Goal: Task Accomplishment & Management: Use online tool/utility

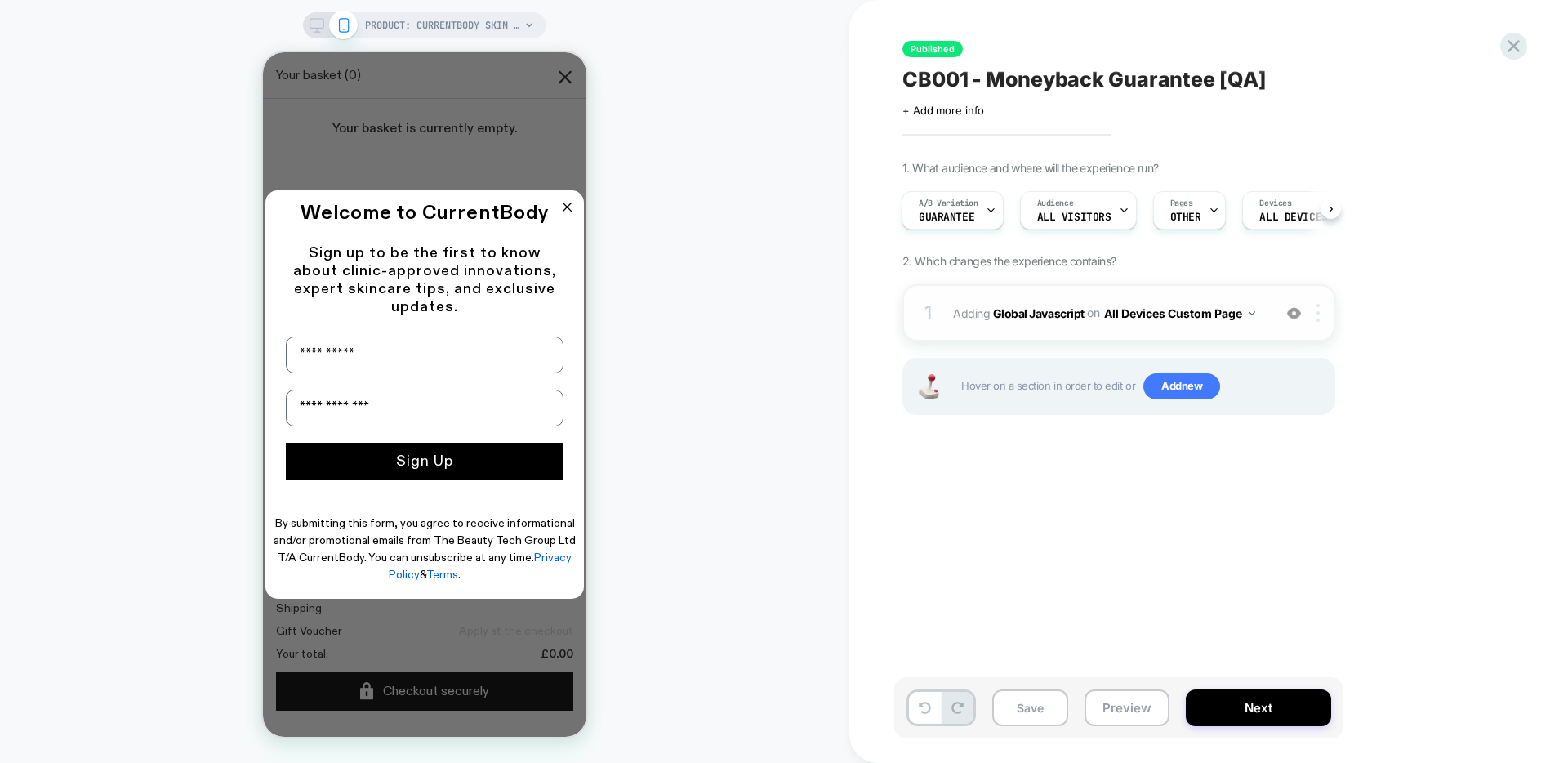
click at [1321, 319] on div at bounding box center [1321, 313] width 27 height 18
click at [1065, 308] on b "Global Javascript" at bounding box center [1039, 313] width 92 height 14
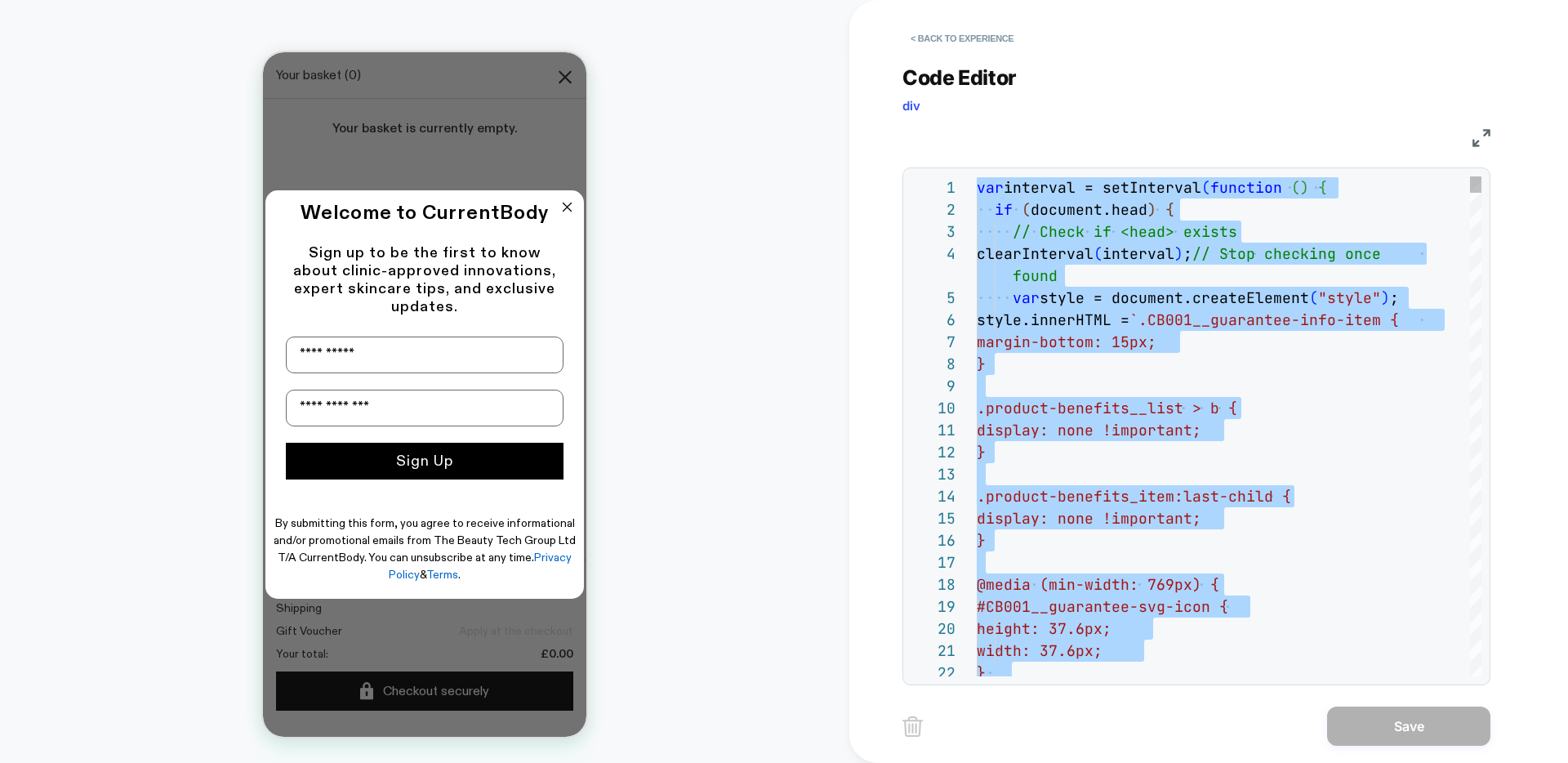
type textarea "**********"
click at [990, 40] on button "< Back to experience" at bounding box center [962, 39] width 119 height 27
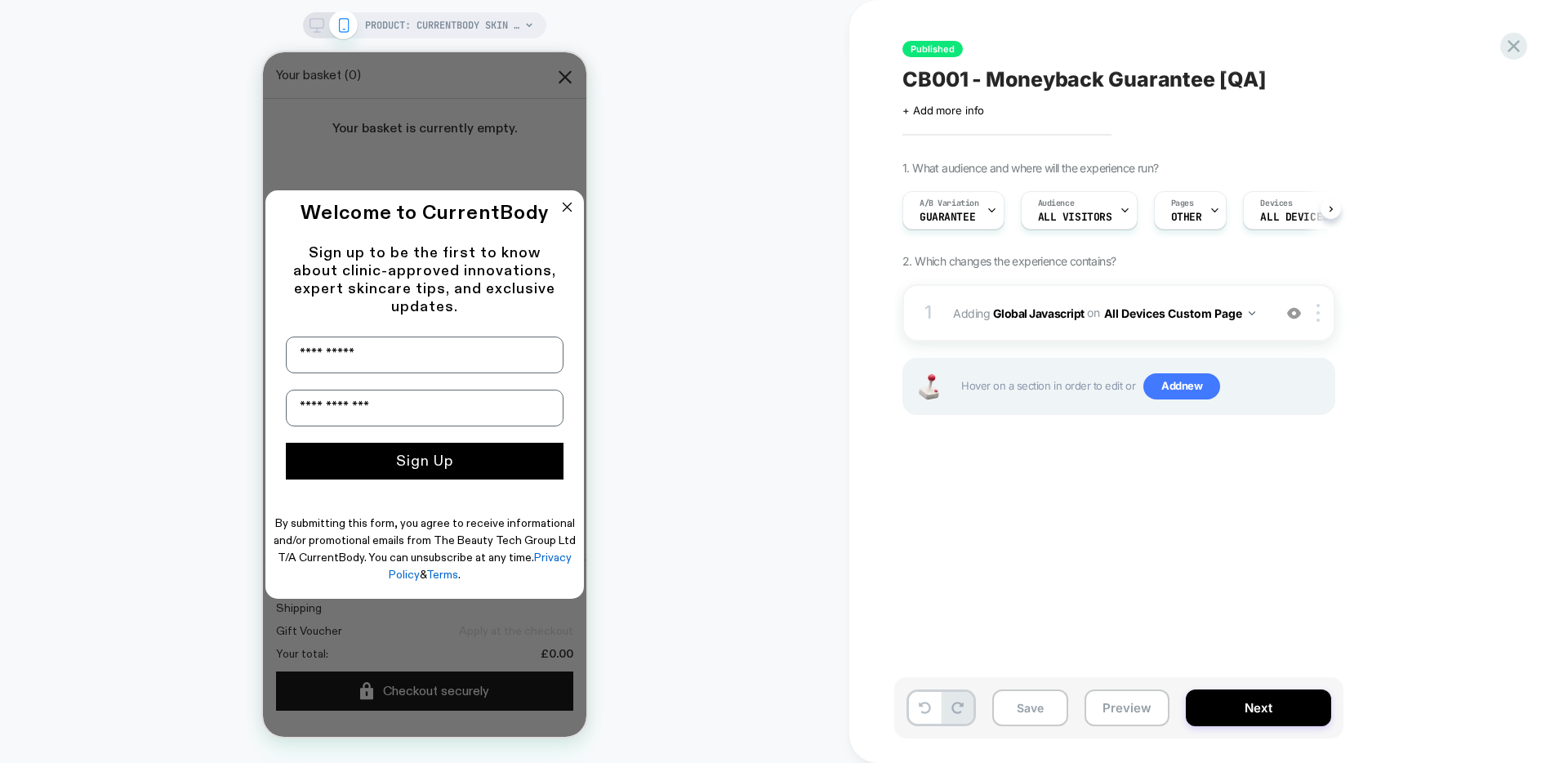
scroll to position [0, 1]
click at [1157, 312] on button "All Devices Custom Page" at bounding box center [1179, 313] width 151 height 24
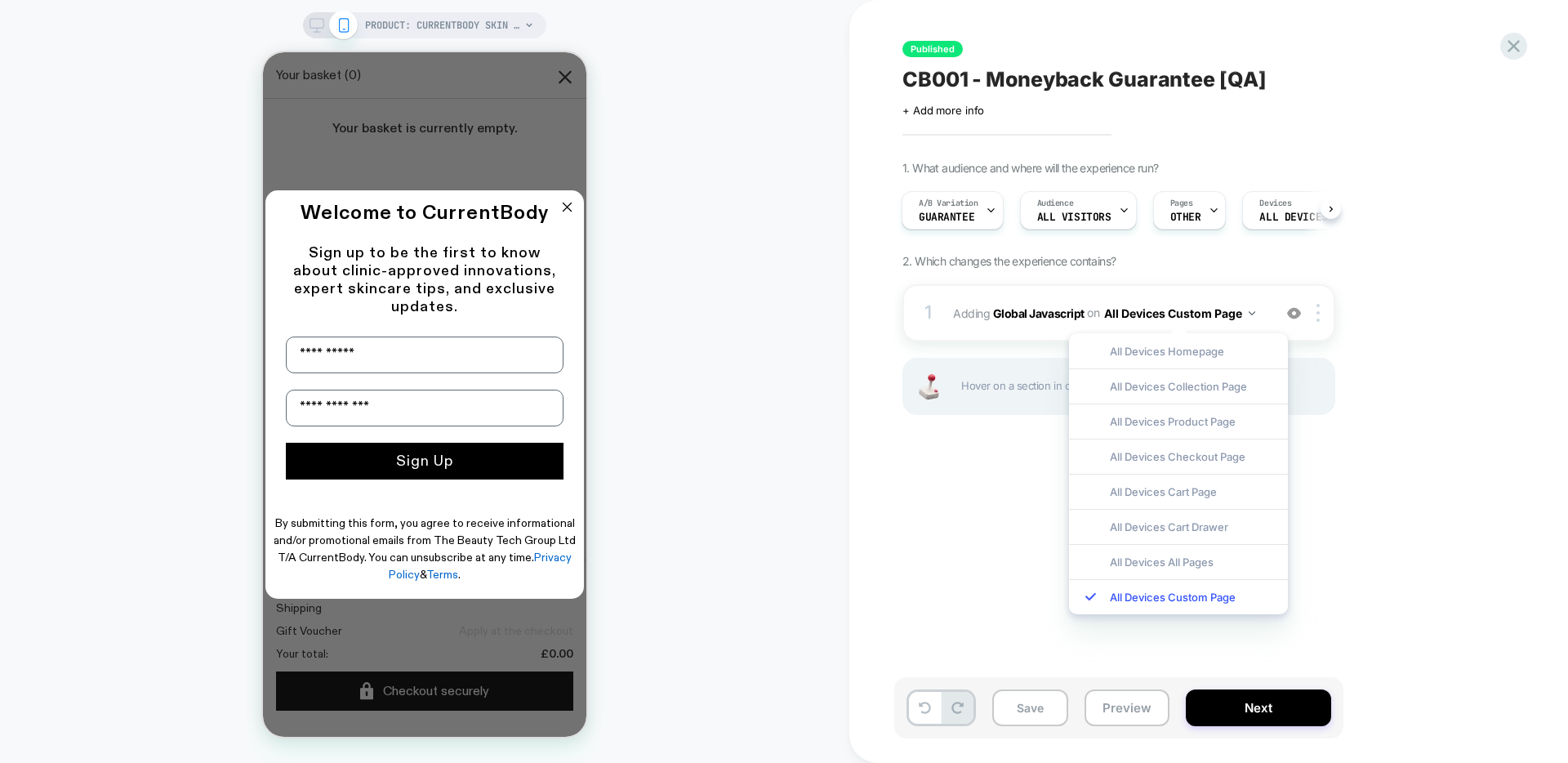
click at [1404, 408] on div "1. What audience and where will the experience run? A/B Variation Guarantee Aud…" at bounding box center [1200, 309] width 597 height 295
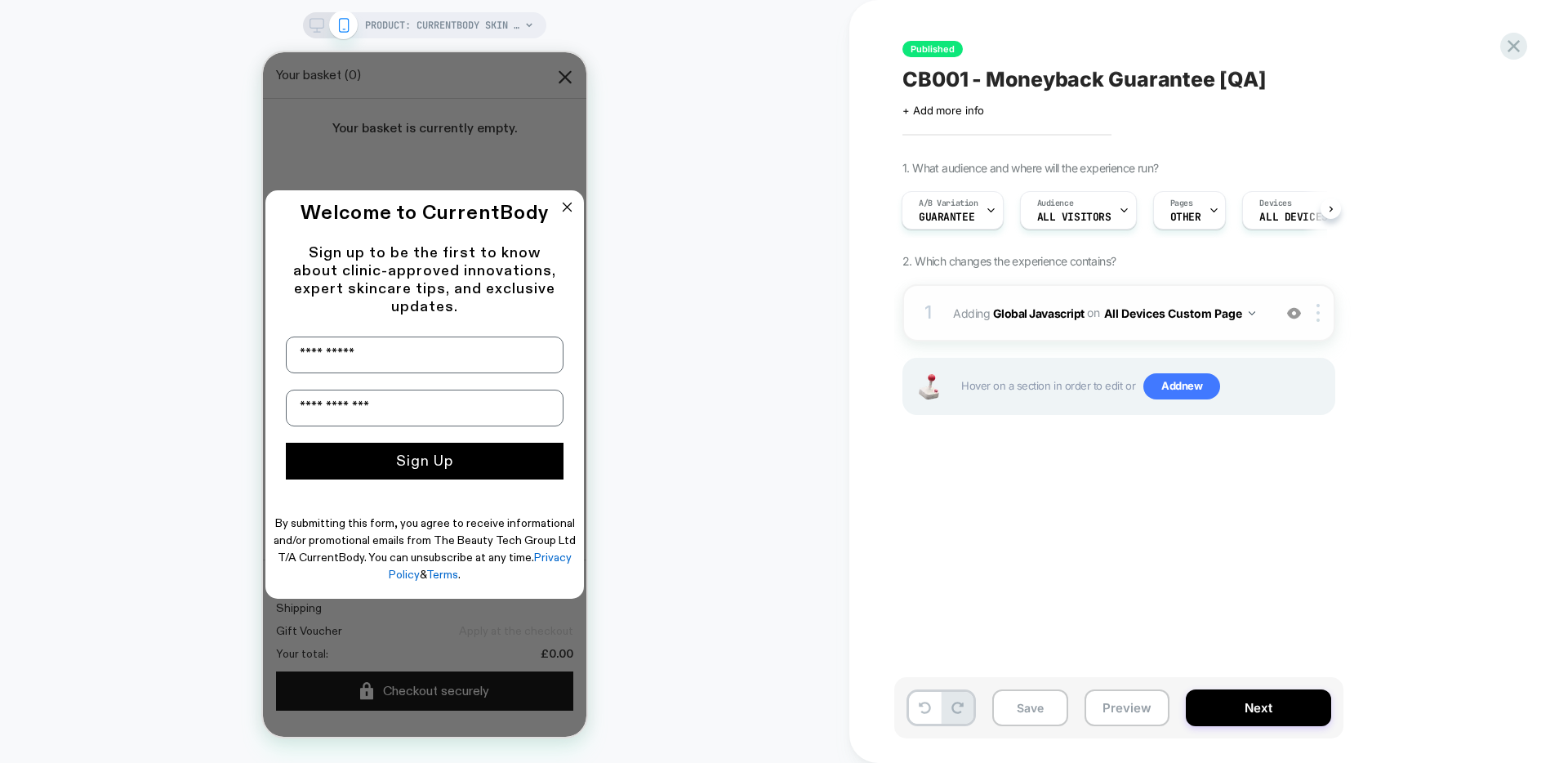
click at [1211, 314] on button "All Devices Custom Page" at bounding box center [1179, 313] width 151 height 24
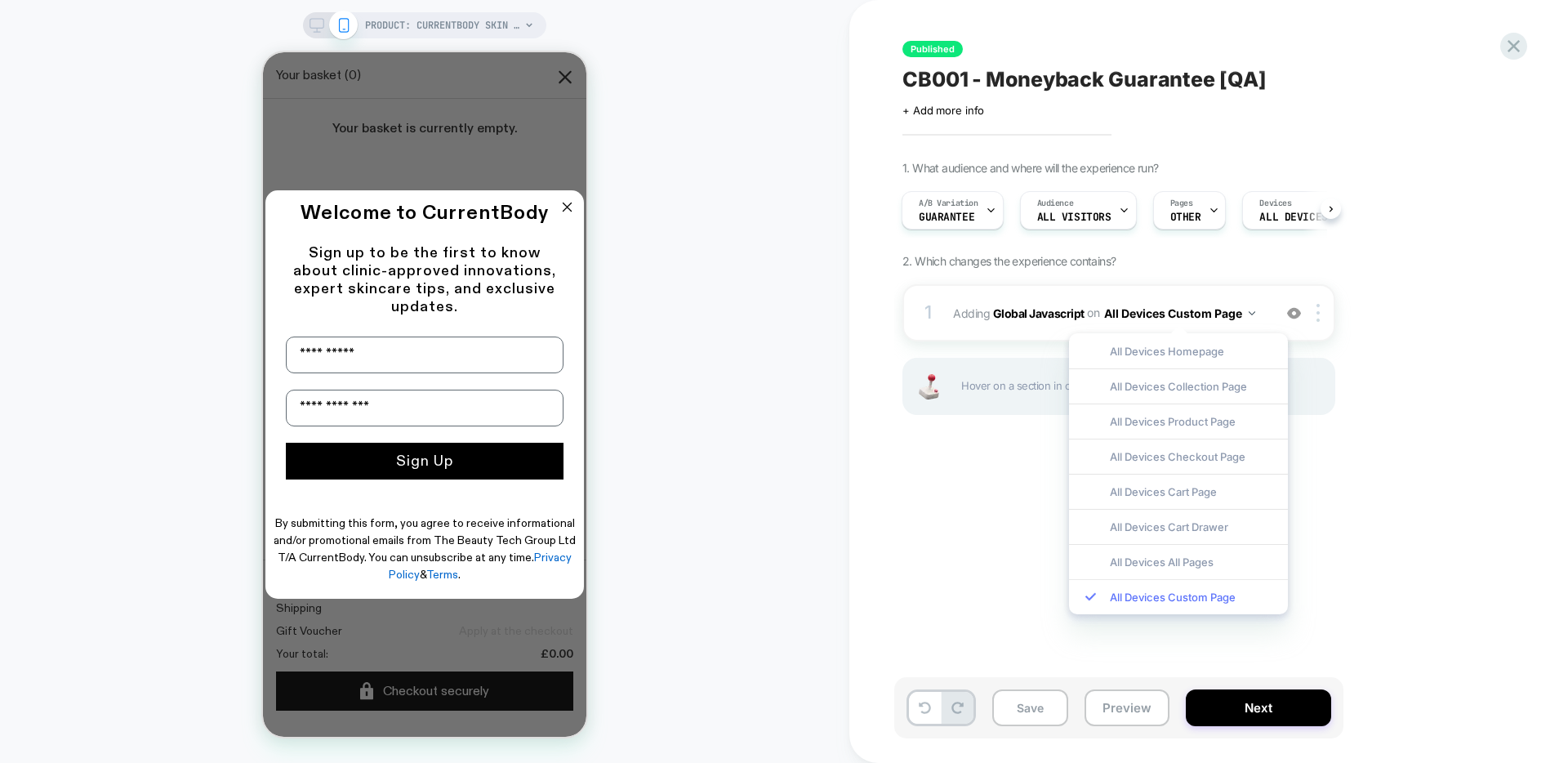
click at [1226, 602] on div "All Devices Custom Page" at bounding box center [1179, 597] width 219 height 35
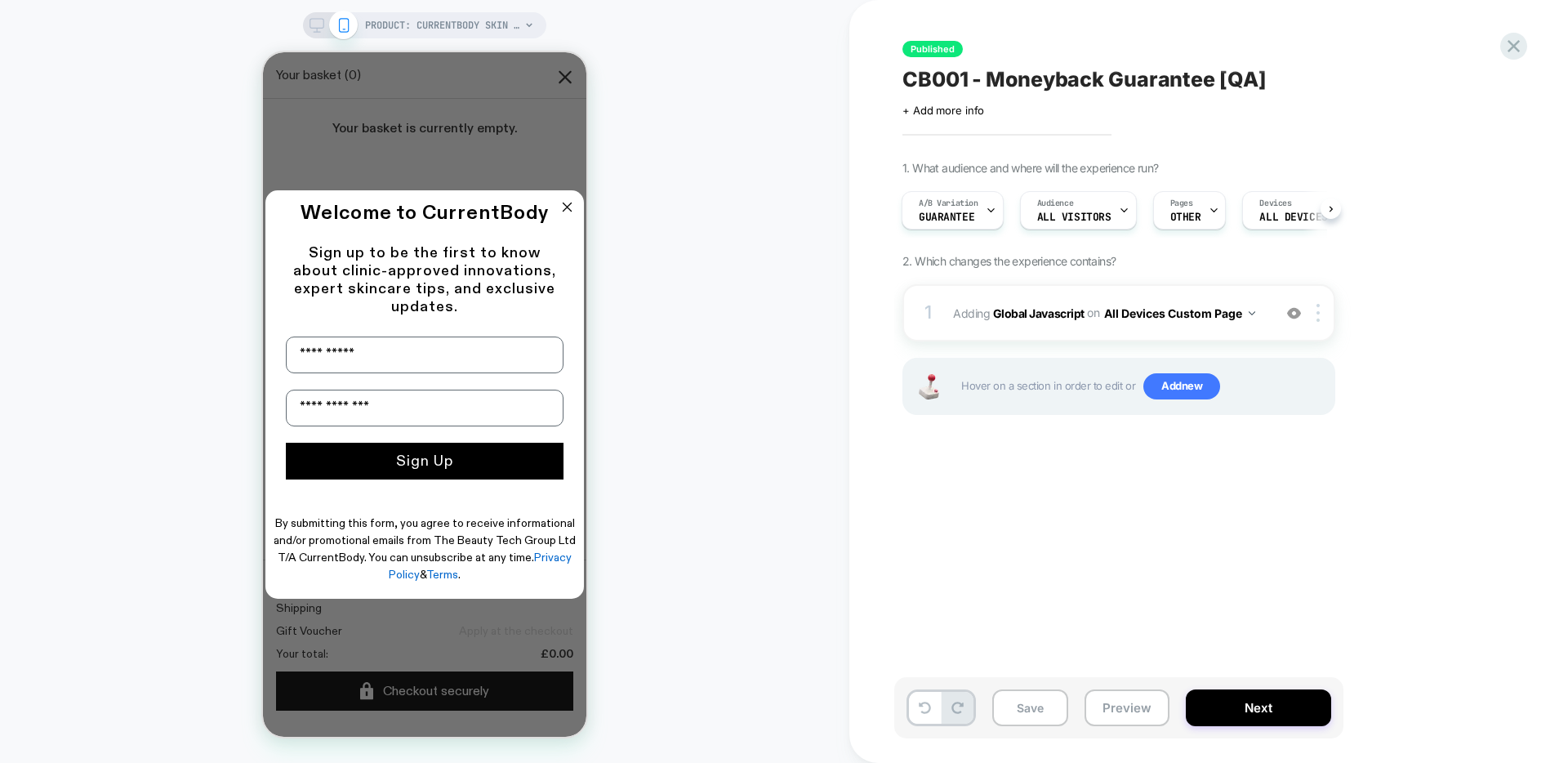
drag, startPoint x: 1388, startPoint y: 456, endPoint x: 1387, endPoint y: 347, distance: 109.0
click at [1389, 456] on div "Published CB001 - Moneyback Guarantee [QA] Click to edit experience details + A…" at bounding box center [1200, 381] width 613 height 730
click at [1011, 215] on span "OTHER" at bounding box center [1010, 217] width 31 height 11
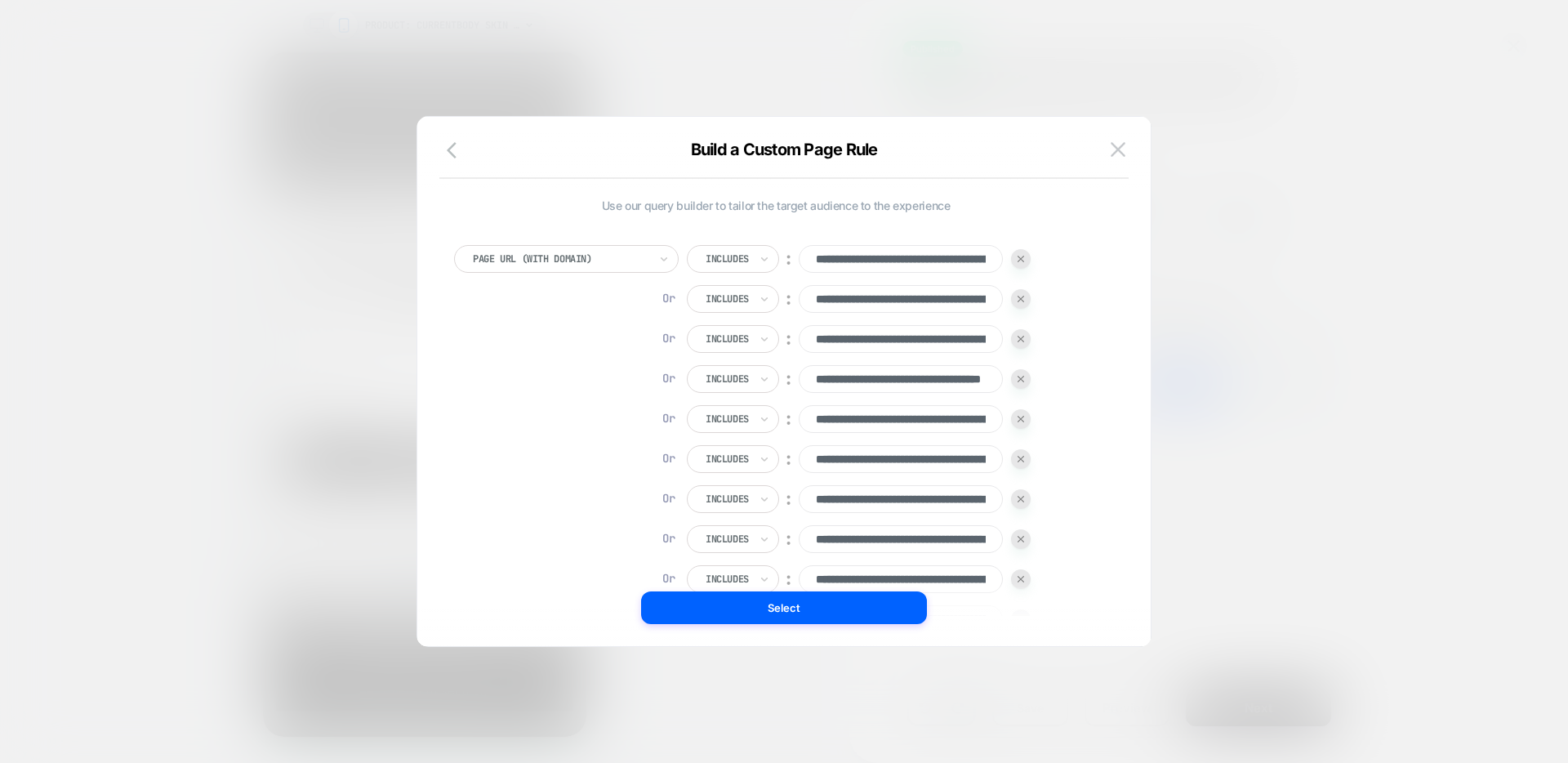
scroll to position [0, 0]
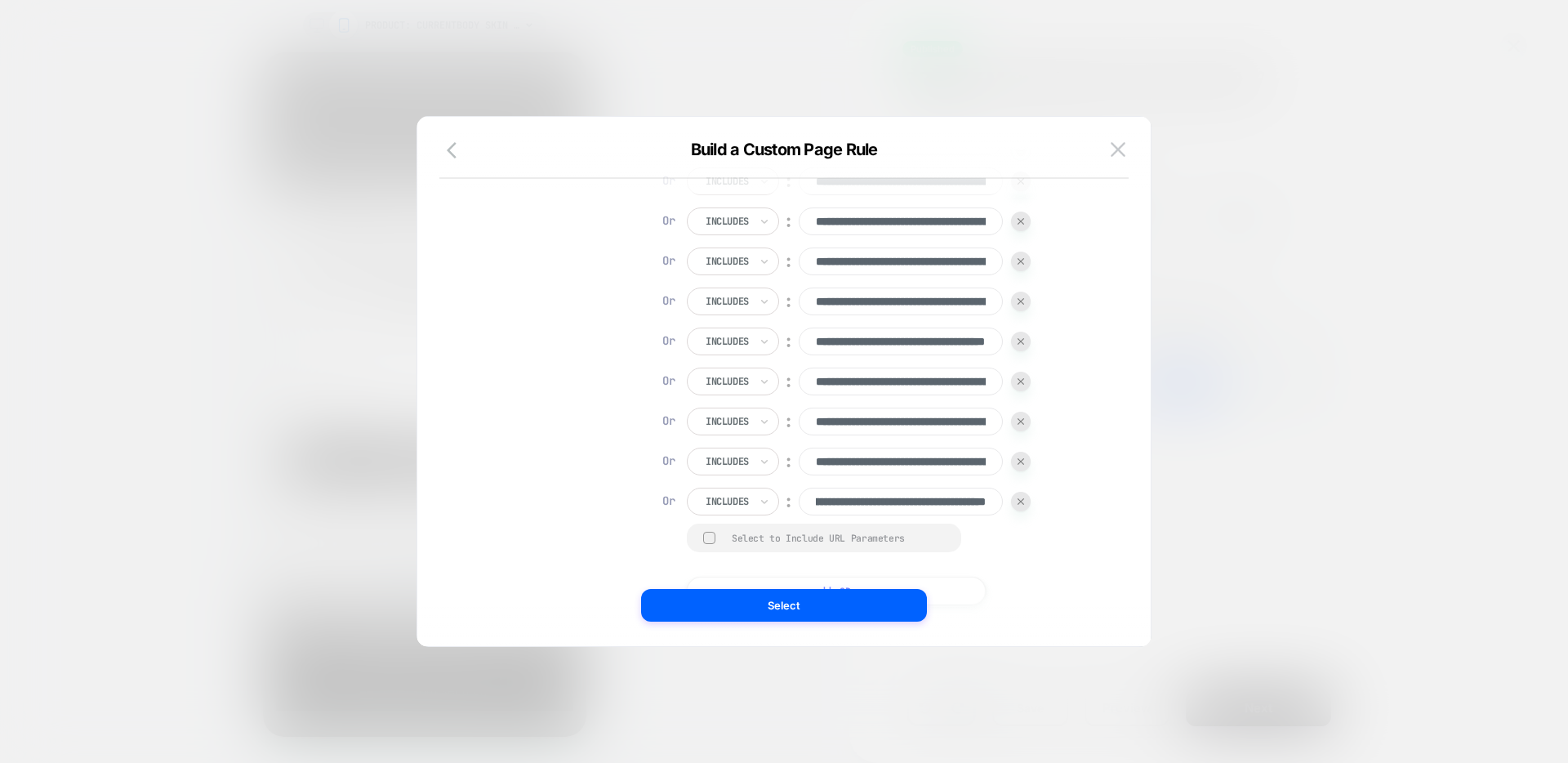
drag, startPoint x: 1117, startPoint y: 149, endPoint x: 1267, endPoint y: 264, distance: 189.0
click at [1117, 149] on img at bounding box center [1118, 149] width 15 height 14
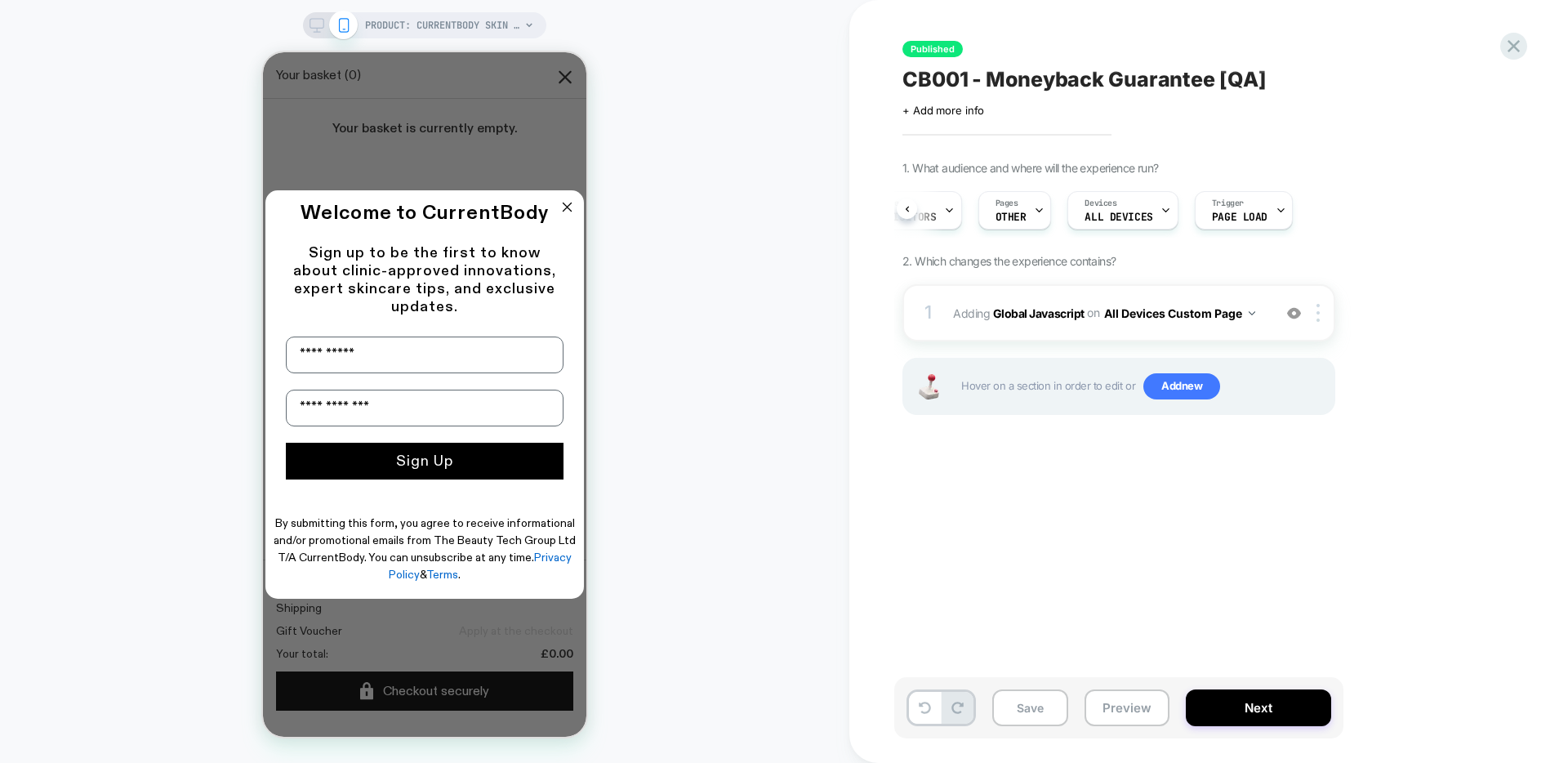
click at [1371, 308] on div "1. What audience and where will the experience run? A/B Variation Guarantee Aud…" at bounding box center [1200, 309] width 597 height 295
drag, startPoint x: 1535, startPoint y: 57, endPoint x: 1519, endPoint y: 52, distance: 16.8
click at [1535, 57] on div "Published CB001 - Moneyback Guarantee [QA] Click to edit experience details + A…" at bounding box center [1208, 381] width 719 height 763
click at [1519, 51] on icon at bounding box center [1514, 46] width 12 height 12
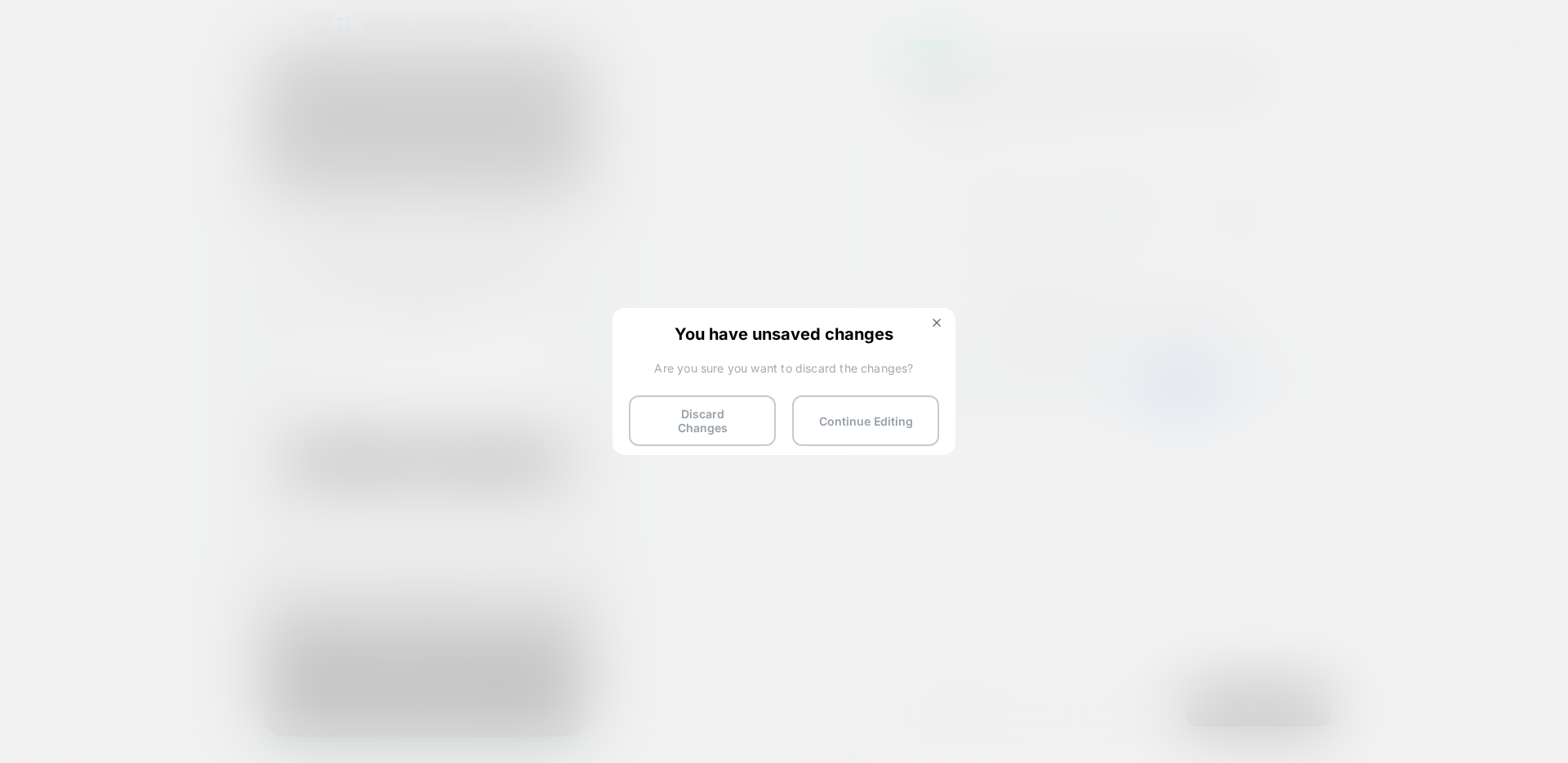
click at [741, 400] on button "Discard Changes" at bounding box center [703, 420] width 147 height 50
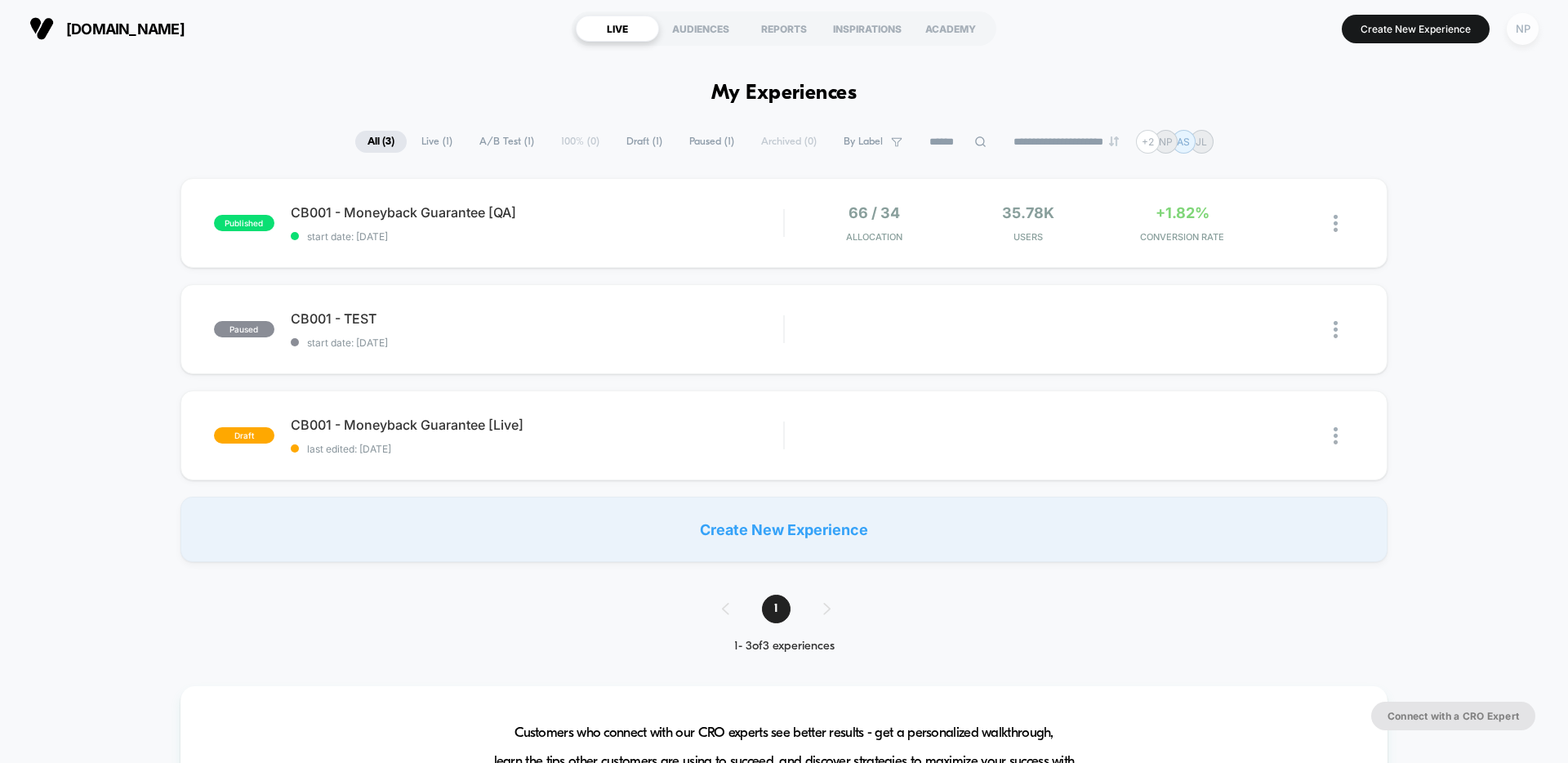
click at [1521, 35] on div "NP" at bounding box center [1523, 29] width 32 height 32
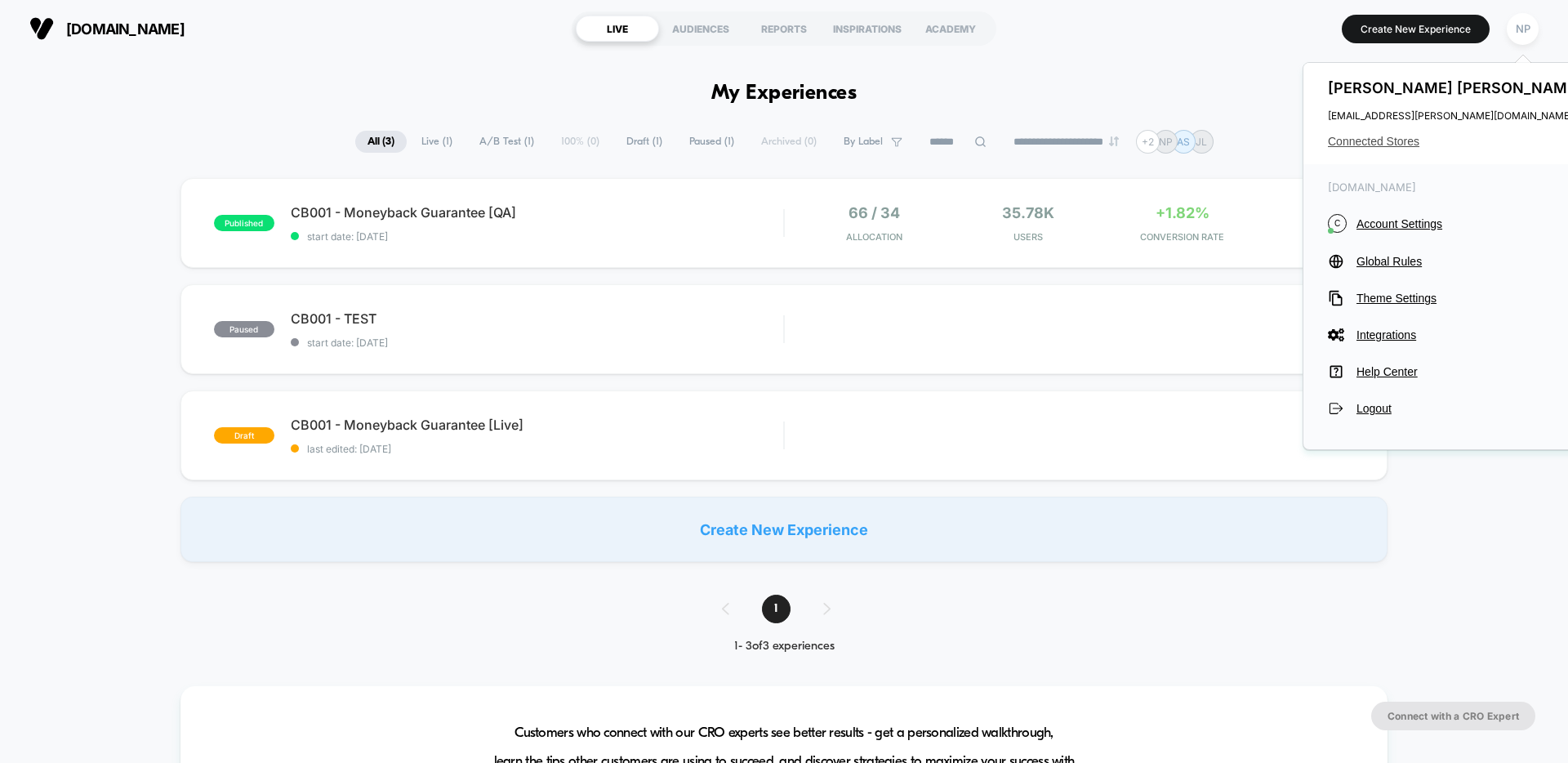
click at [1358, 144] on span "Connected Stores" at bounding box center [1458, 141] width 258 height 13
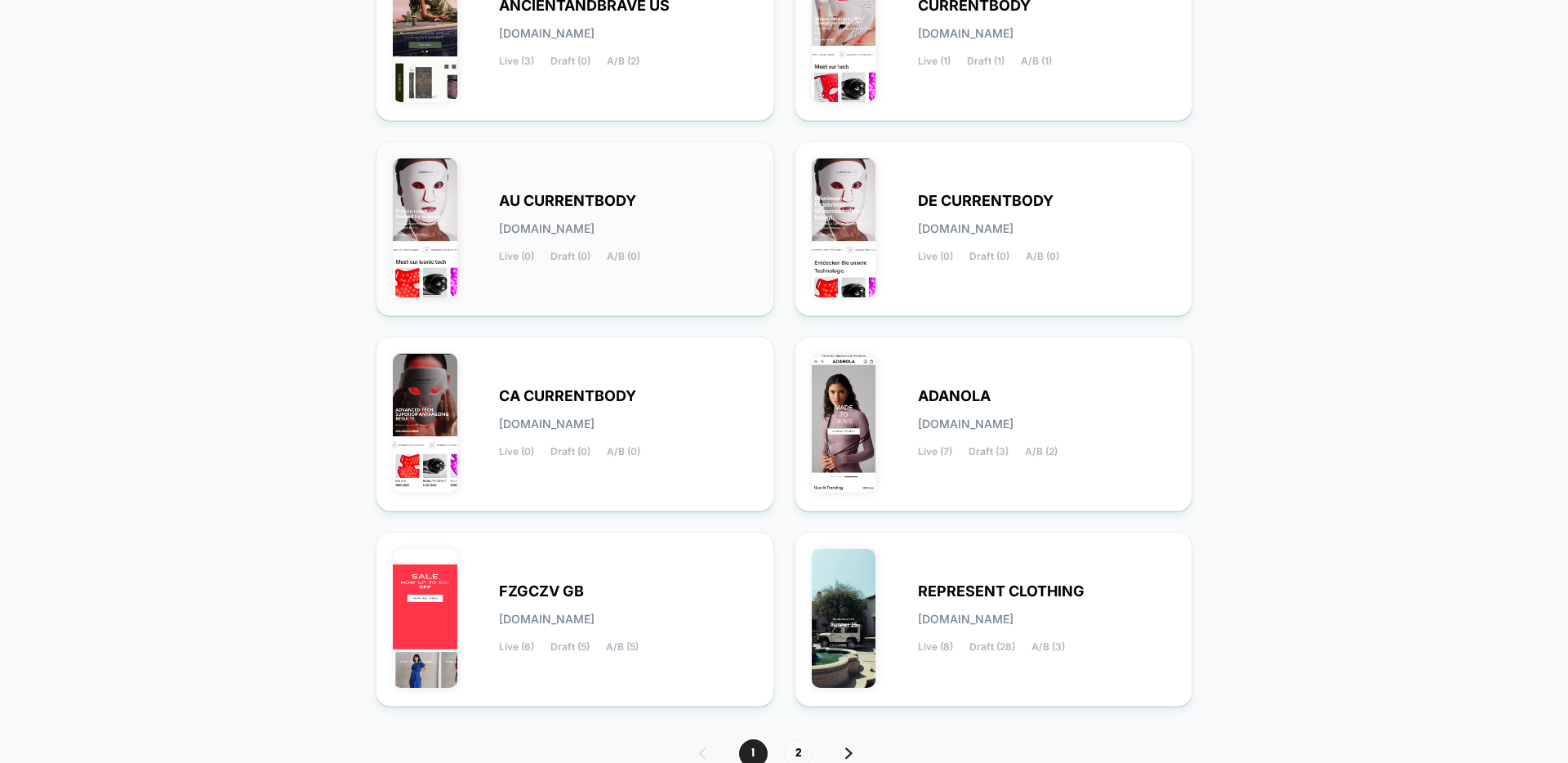
click at [681, 259] on div "AU CURRENTBODY [DOMAIN_NAME] Live (0) Draft (0) A/B (0)" at bounding box center [628, 229] width 258 height 67
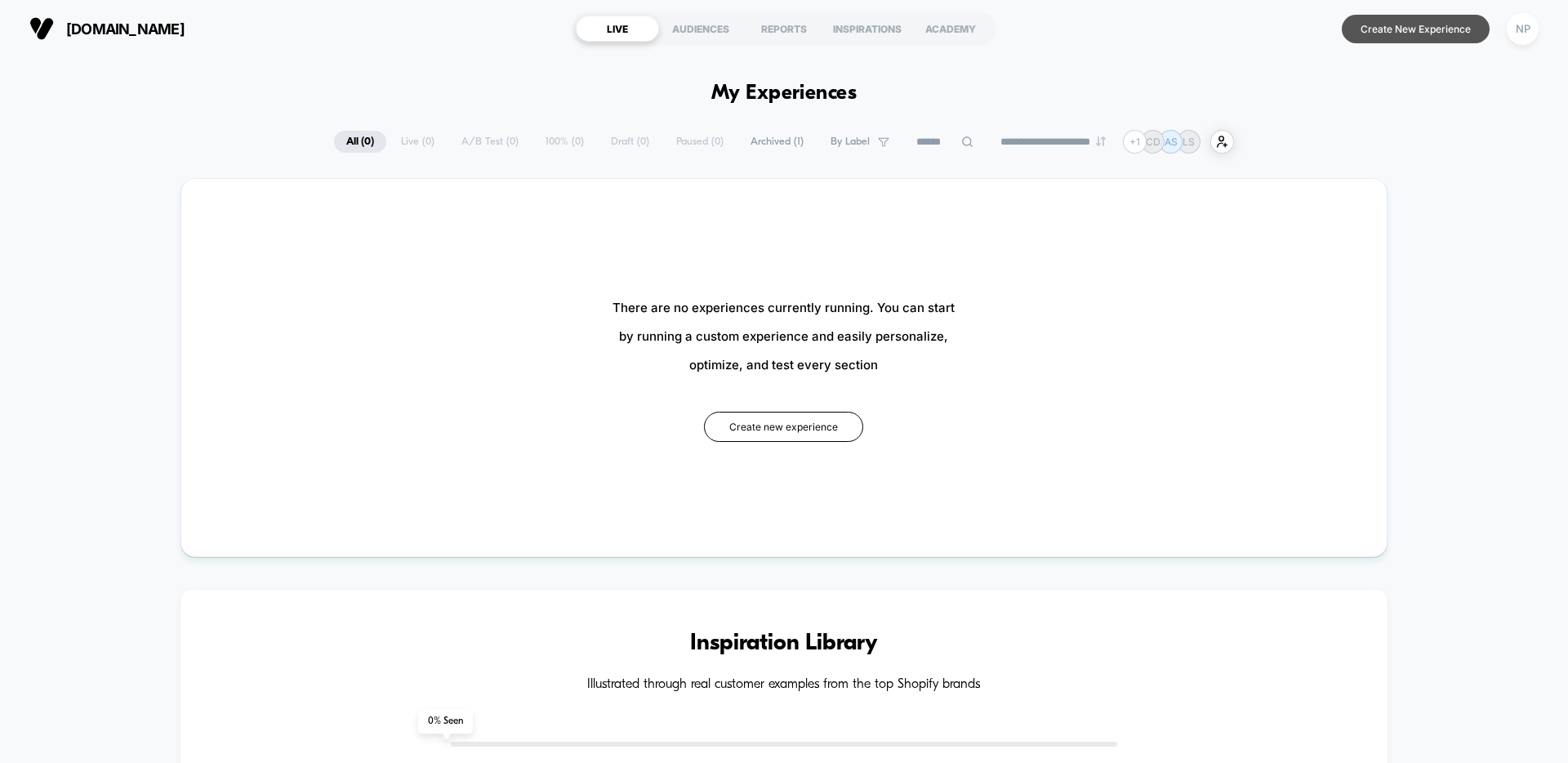
click at [1404, 34] on button "Create New Experience" at bounding box center [1415, 29] width 148 height 28
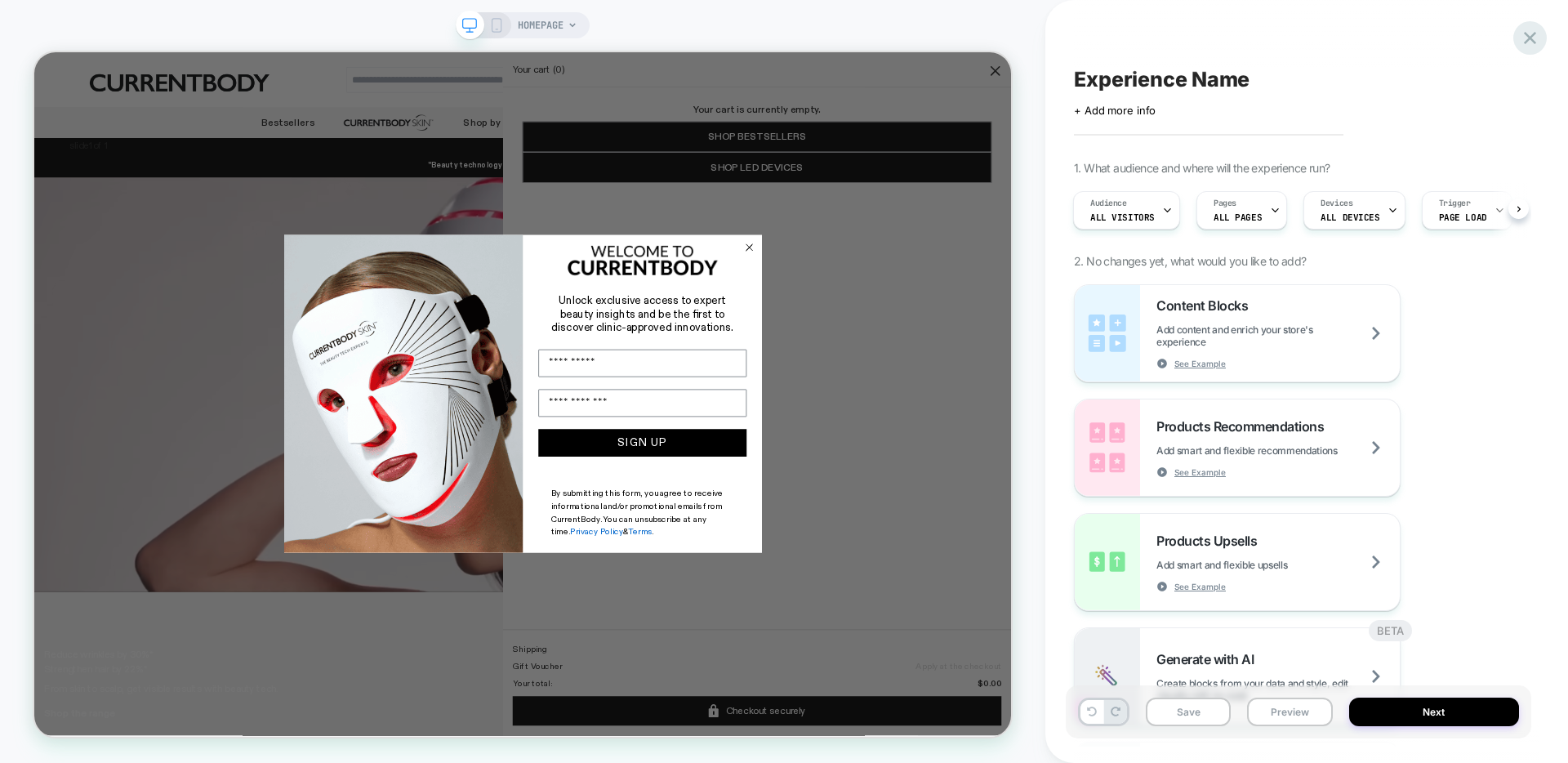
click at [1534, 42] on icon at bounding box center [1530, 38] width 12 height 12
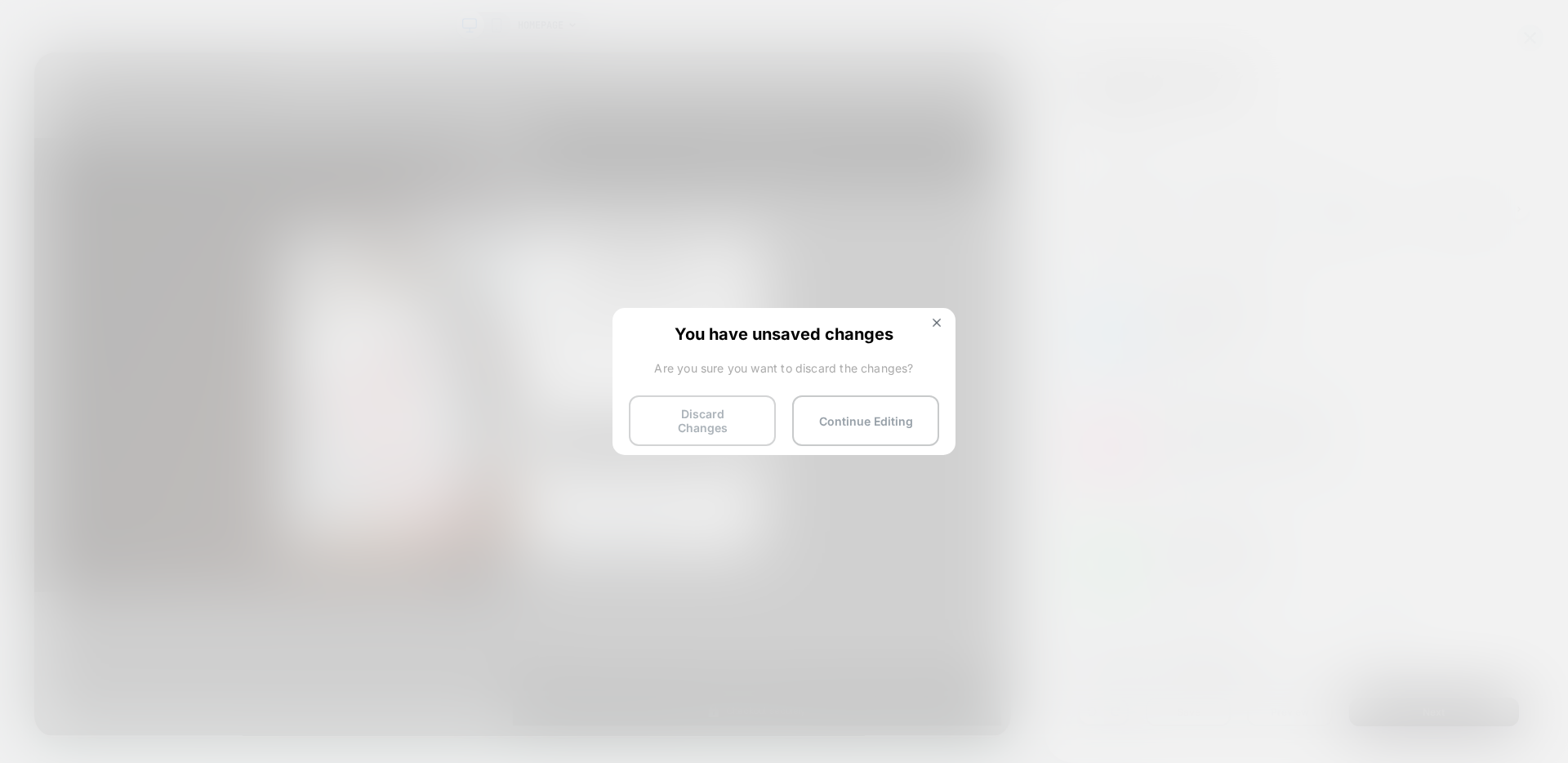
click at [748, 407] on button "Discard Changes" at bounding box center [703, 420] width 147 height 50
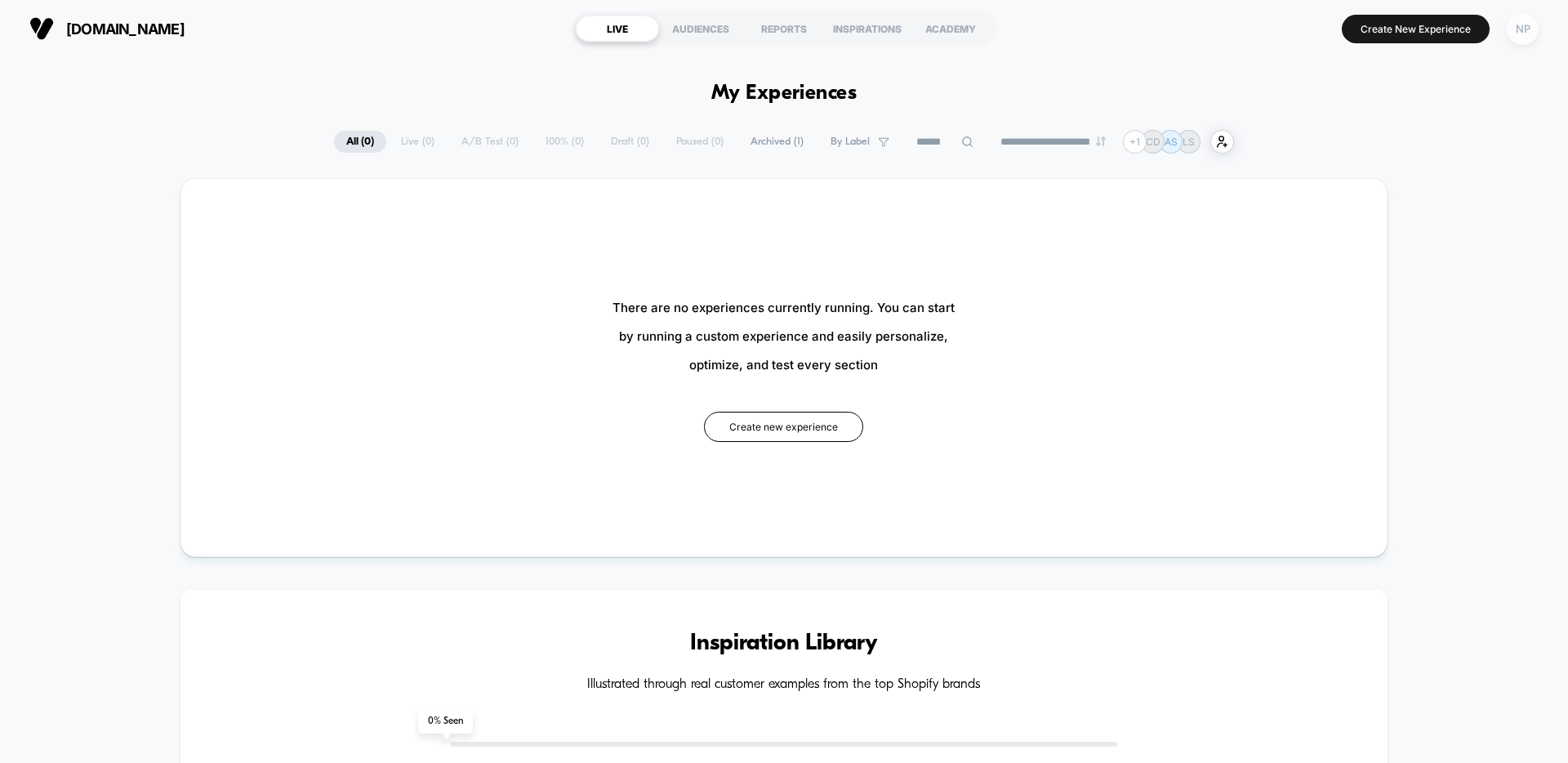
click at [1518, 27] on div "NP" at bounding box center [1523, 29] width 32 height 32
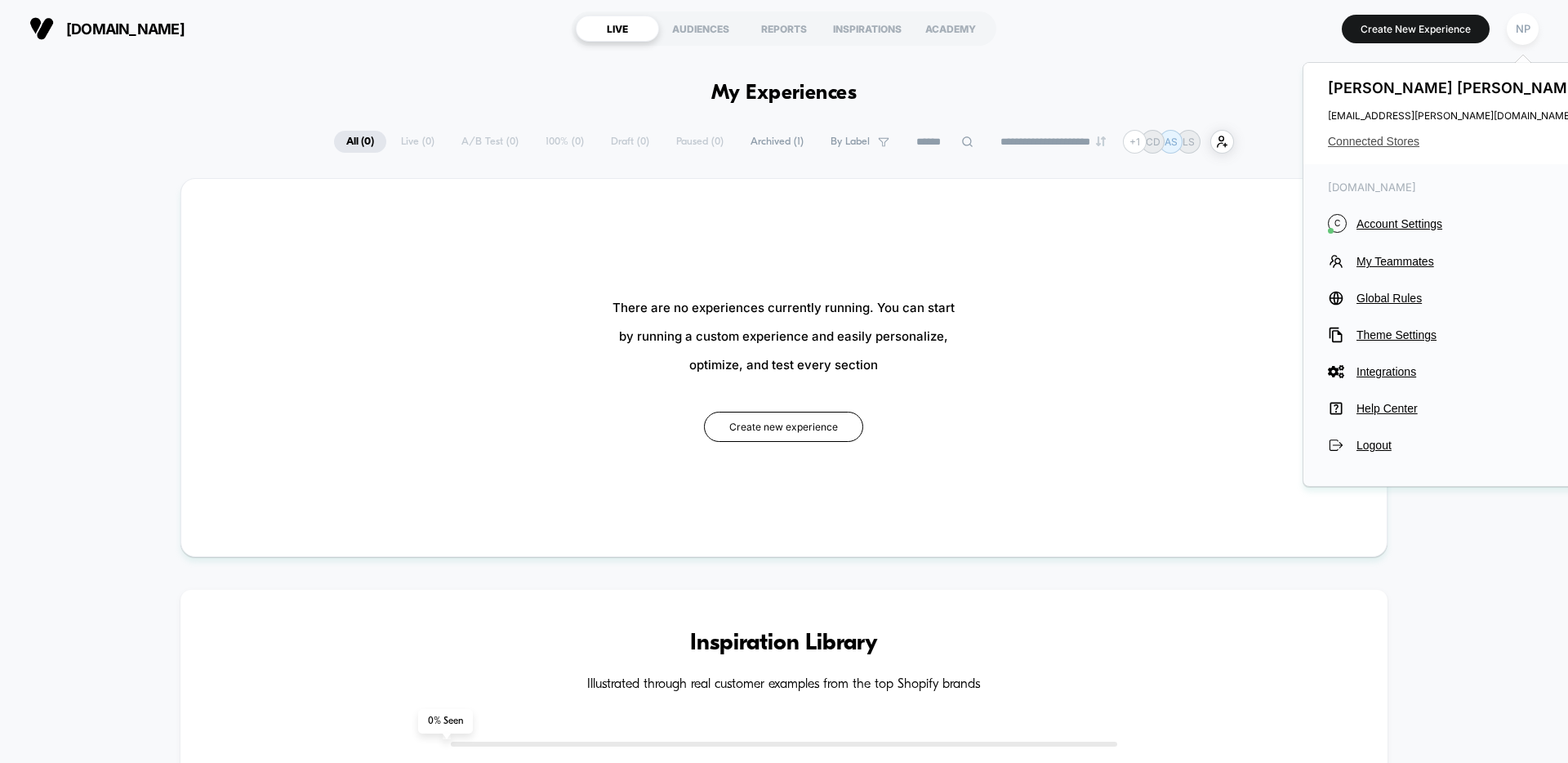
click at [1366, 140] on span "Connected Stores" at bounding box center [1458, 141] width 258 height 13
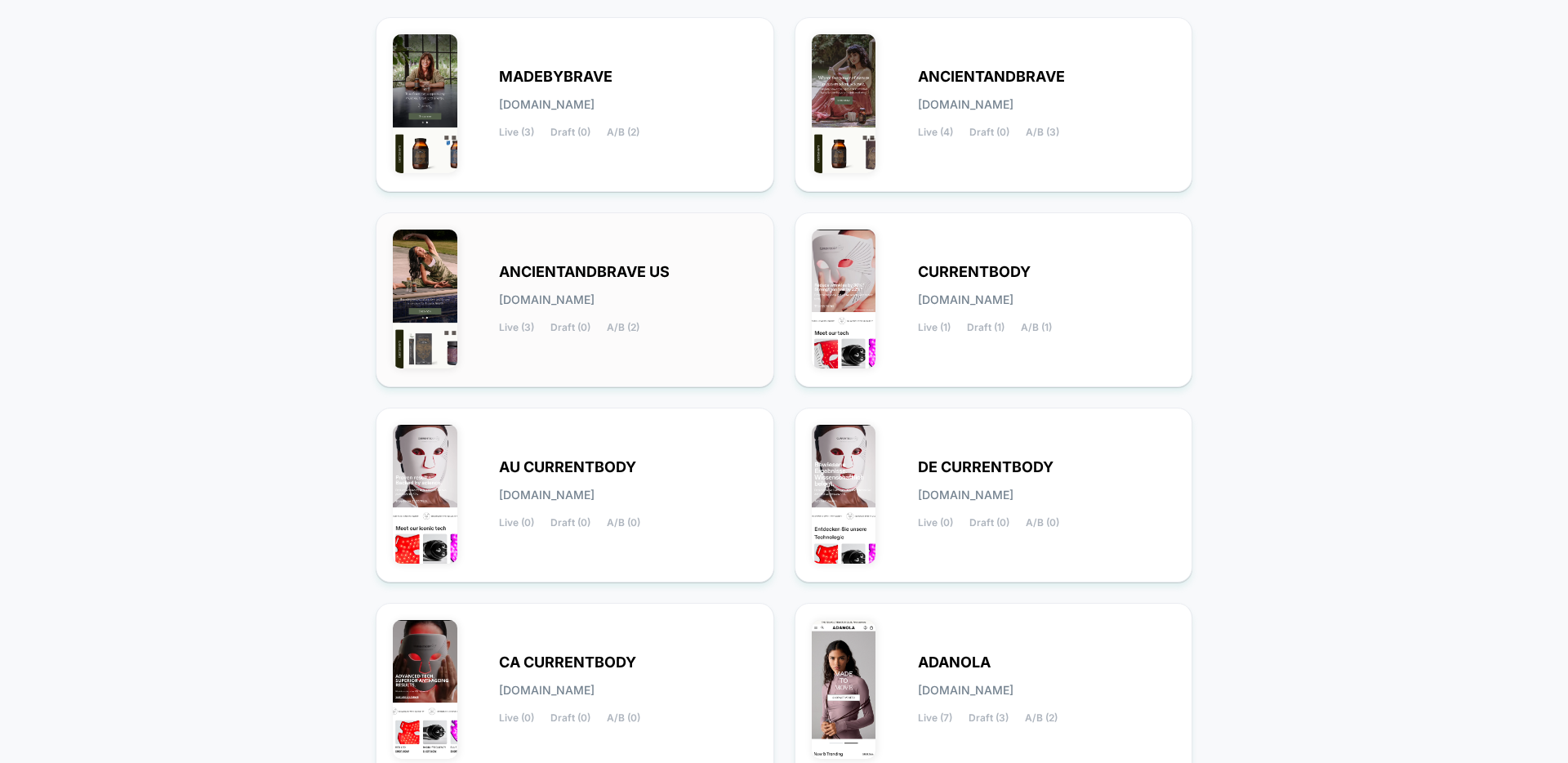
scroll to position [141, 0]
